Goal: Task Accomplishment & Management: Manage account settings

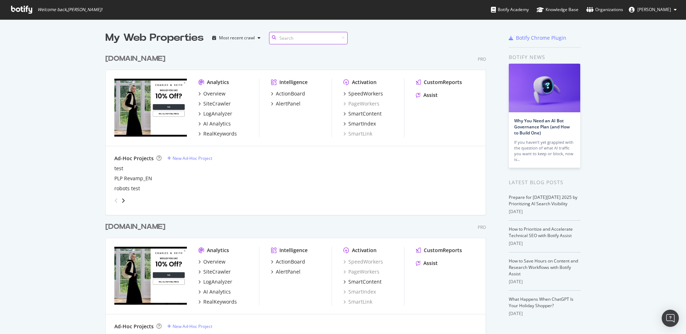
scroll to position [428, 386]
click at [218, 133] on div "RealKeywords" at bounding box center [220, 133] width 34 height 7
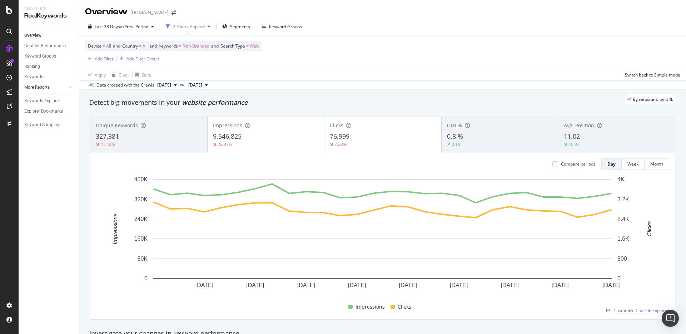
click at [66, 87] on div at bounding box center [63, 87] width 7 height 7
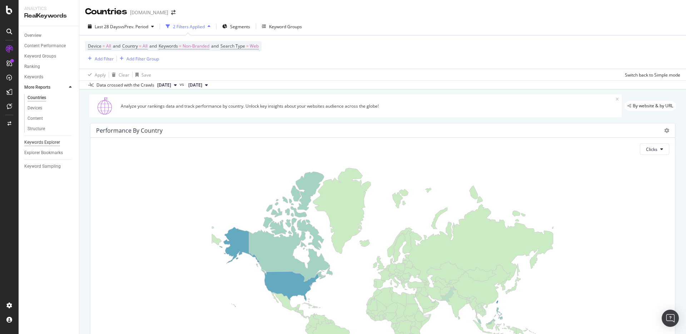
click at [51, 142] on div "Keywords Explorer" at bounding box center [42, 142] width 36 height 7
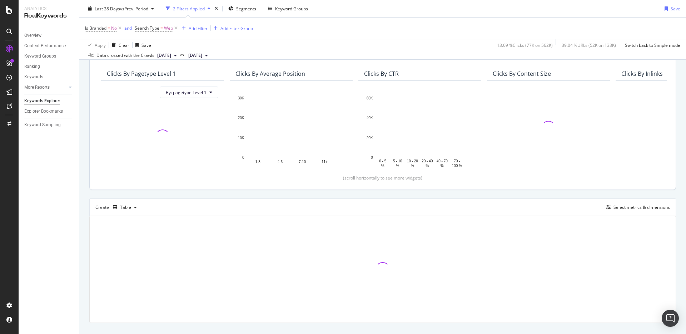
scroll to position [71, 0]
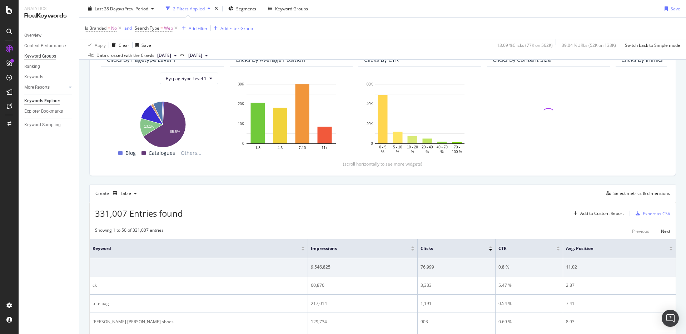
click at [42, 56] on div "Keyword Groups" at bounding box center [40, 55] width 32 height 7
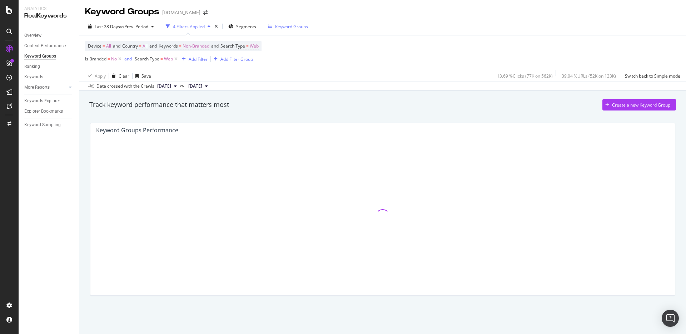
click at [290, 26] on div "Keyword Groups" at bounding box center [291, 27] width 33 height 6
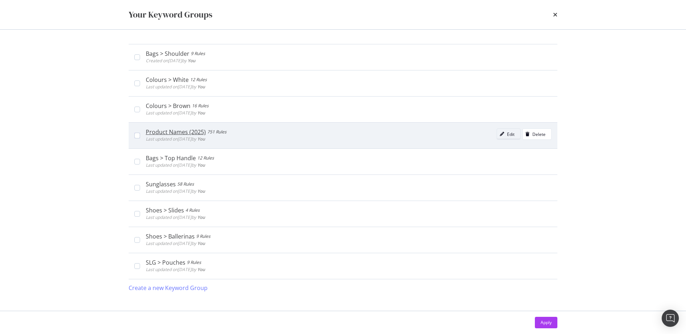
click at [506, 134] on div "modal" at bounding box center [502, 134] width 10 height 4
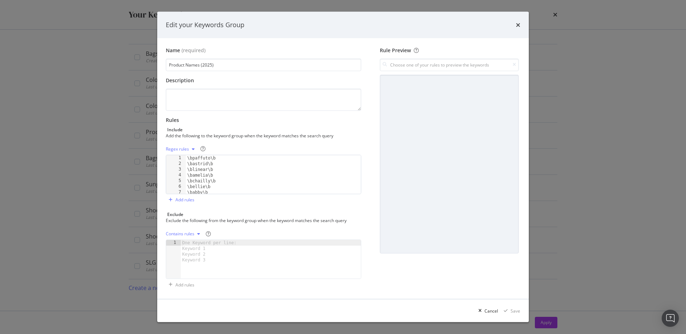
click at [277, 166] on div "\bpaffuto\b \bastrid\b \blinear\b \bamelia\b \bchailly\b \bellie\b \babby\b \ba…" at bounding box center [273, 180] width 175 height 50
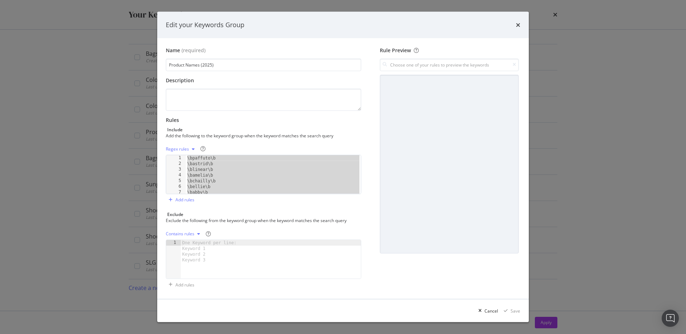
click at [274, 155] on div "\bpaffuto\b \bastrid\b \blinear\b \bamelia\b \bchailly\b \bellie\b \babby\b \ba…" at bounding box center [273, 180] width 175 height 50
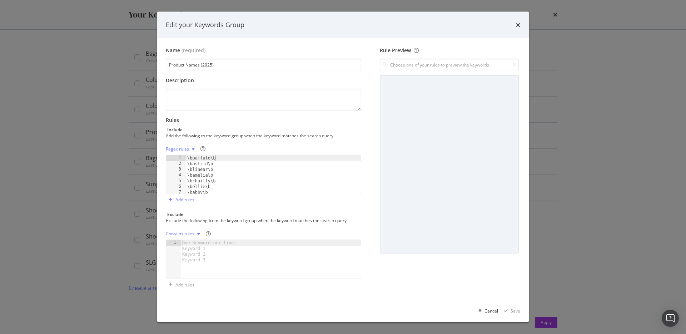
scroll to position [4253, 0]
click at [203, 177] on div "\bjody\b \bmyler\b \bolev\b \barita\b \bbriella\b \bkaila\b \bgabine\b" at bounding box center [273, 179] width 175 height 50
type textarea "\bbriella\b"
click at [39, 188] on div "Edit your Keywords Group Name (required) Product Names (2025) Description Rules…" at bounding box center [343, 167] width 686 height 334
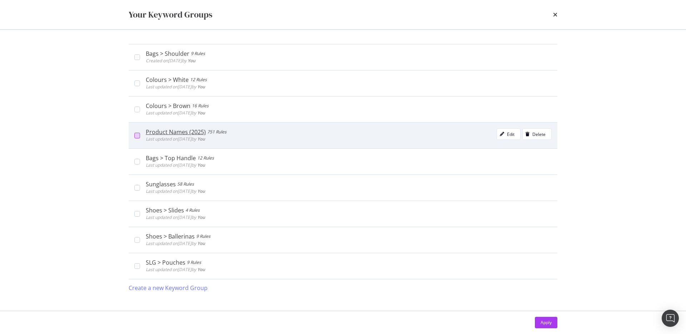
click at [137, 136] on div "modal" at bounding box center [137, 135] width 6 height 6
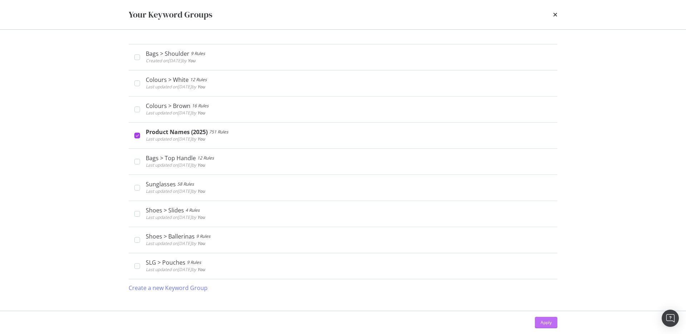
click at [544, 313] on div "Apply" at bounding box center [545, 322] width 11 height 11
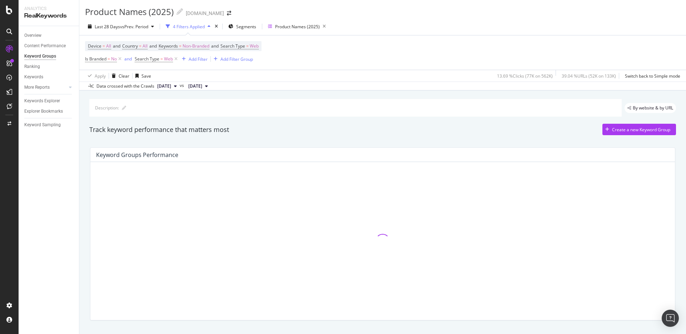
scroll to position [17, 0]
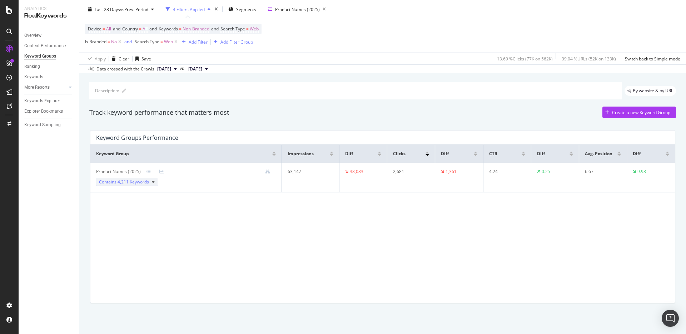
click at [147, 181] on span "4,211 Keywords" at bounding box center [132, 182] width 31 height 6
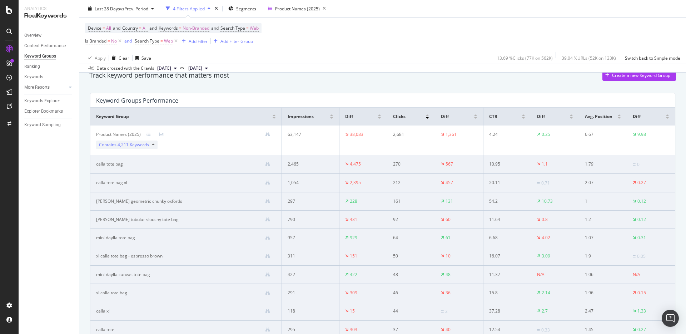
scroll to position [54, 0]
